Goal: Information Seeking & Learning: Find specific fact

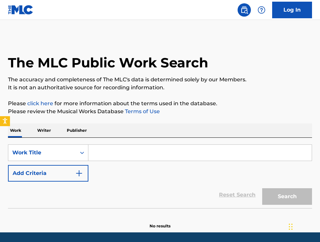
click at [113, 150] on input "Search Form" at bounding box center [199, 153] width 223 height 16
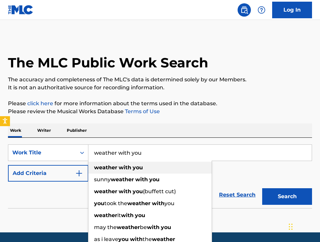
type input "weather with you"
click at [115, 169] on strong "weather" at bounding box center [105, 167] width 23 height 6
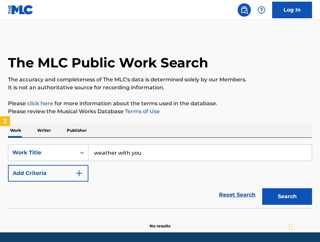
click at [74, 171] on button "Add Criteria" at bounding box center [48, 173] width 80 height 17
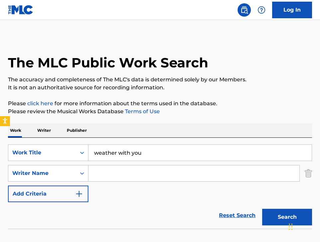
click at [133, 178] on input "Search Form" at bounding box center [193, 173] width 211 height 16
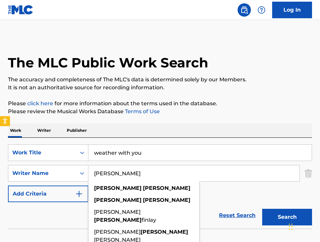
type input "[PERSON_NAME]"
click at [262, 209] on button "Search" at bounding box center [287, 217] width 50 height 17
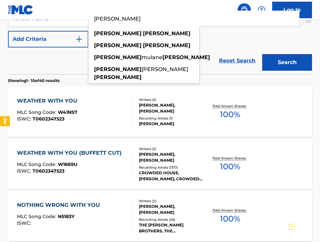
scroll to position [160, 0]
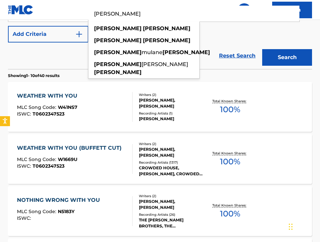
click at [181, 99] on div "[PERSON_NAME], [PERSON_NAME]" at bounding box center [172, 103] width 66 height 12
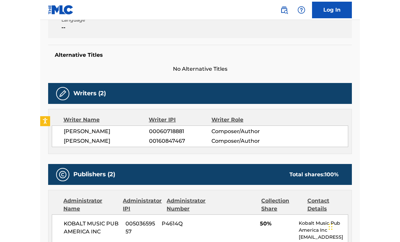
scroll to position [161, 0]
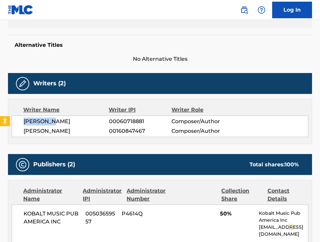
drag, startPoint x: 30, startPoint y: 122, endPoint x: 80, endPoint y: 122, distance: 50.2
click at [80, 122] on div "[PERSON_NAME] 00060718881 Composer/Author [PERSON_NAME] 00160847467 Composer/Au…" at bounding box center [160, 127] width 297 height 22
copy span "[PERSON_NAME]"
drag, startPoint x: 86, startPoint y: 131, endPoint x: 21, endPoint y: 131, distance: 64.5
click at [21, 131] on div "[PERSON_NAME] 00060718881 Composer/Author [PERSON_NAME] 00160847467 Composer/Au…" at bounding box center [160, 127] width 297 height 22
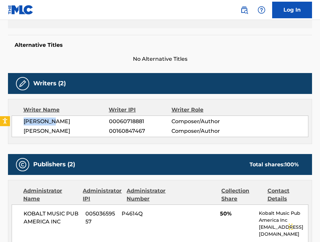
copy span "[PERSON_NAME]"
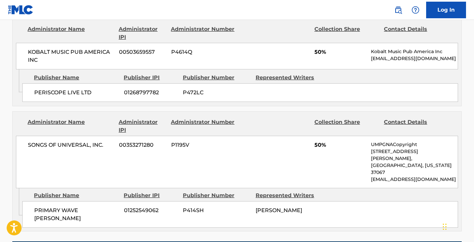
scroll to position [365, 0]
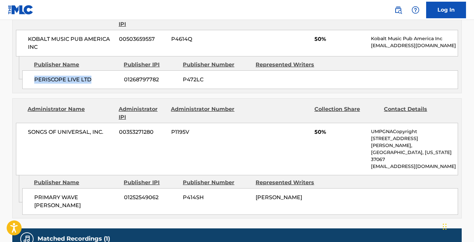
drag, startPoint x: 34, startPoint y: 78, endPoint x: 101, endPoint y: 81, distance: 67.5
click at [101, 81] on span "PERISCOPE LIVE LTD" at bounding box center [76, 80] width 85 height 8
copy span "PERISCOPE LIVE LTD"
drag, startPoint x: 33, startPoint y: 184, endPoint x: 107, endPoint y: 183, distance: 74.4
click at [107, 188] on div "PRIMARY WAVE FINN 01252549062 P414SH NEIL FINN" at bounding box center [240, 201] width 436 height 27
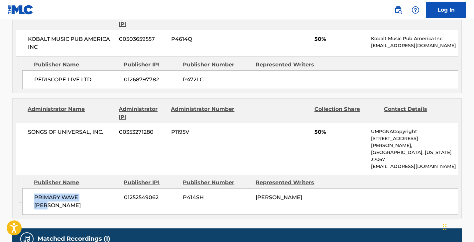
copy span "PRIMARY WAVE [PERSON_NAME]"
